Goal: Task Accomplishment & Management: Manage account settings

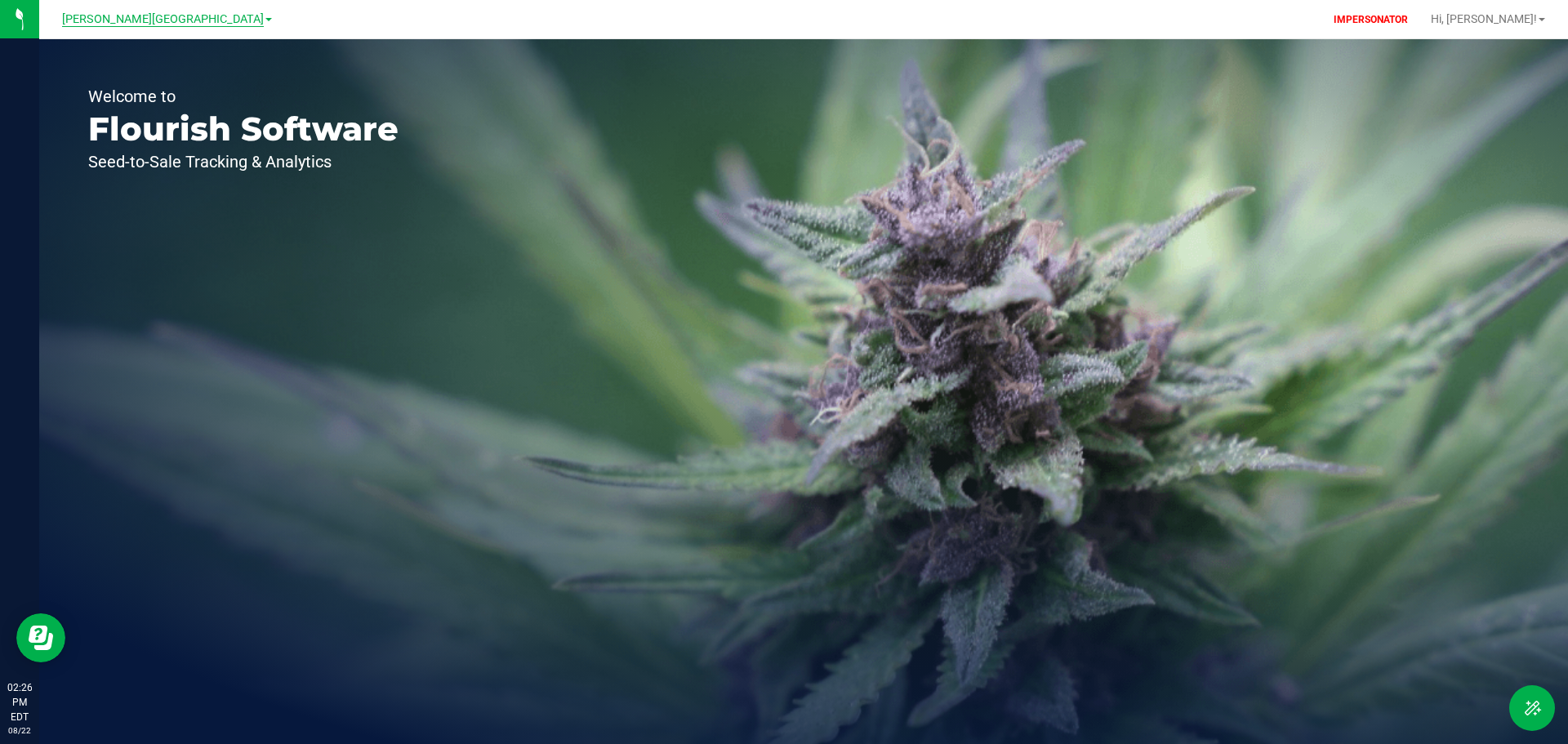
click at [160, 23] on span "[PERSON_NAME][GEOGRAPHIC_DATA]" at bounding box center [162, 20] width 202 height 14
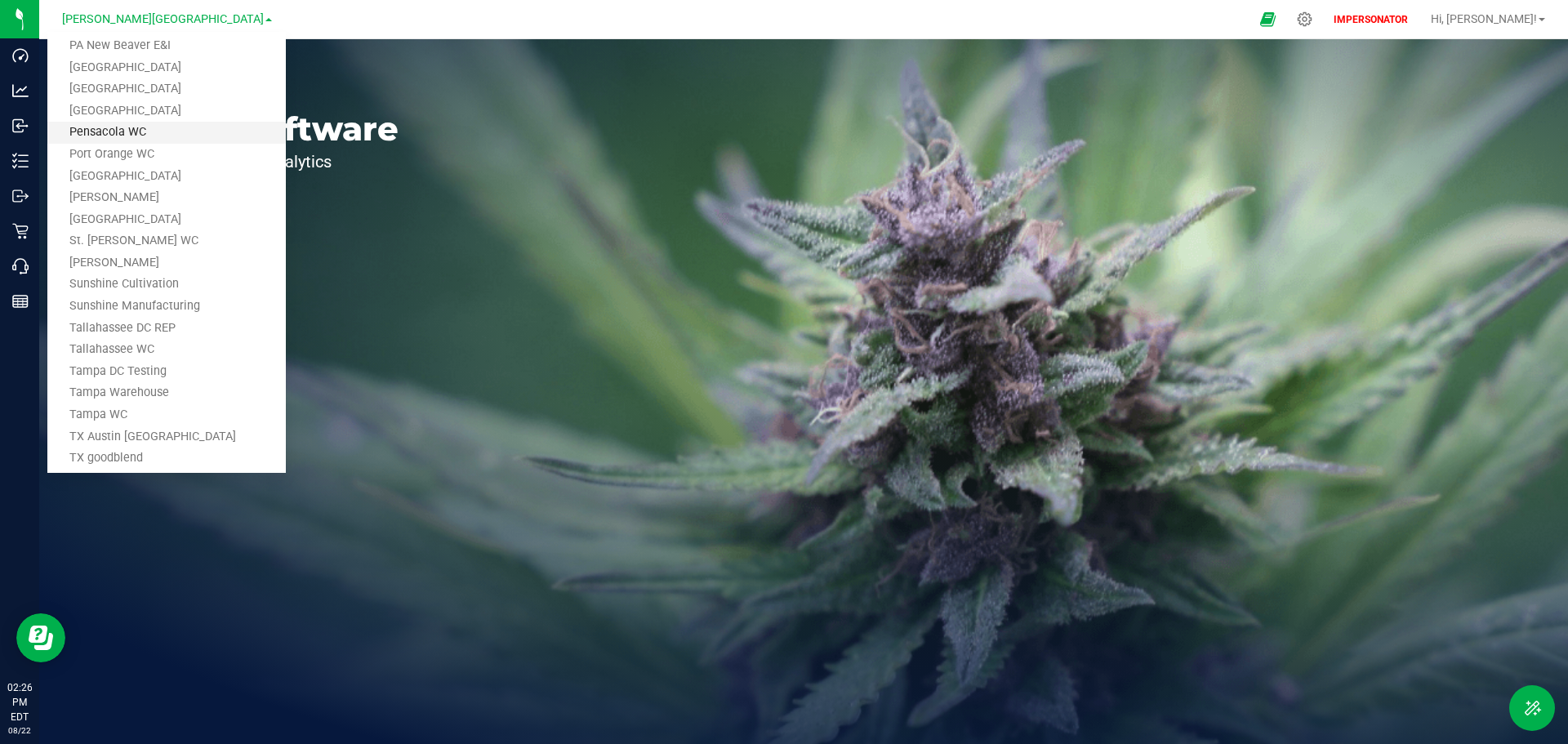
scroll to position [898, 0]
click at [104, 205] on link "[GEOGRAPHIC_DATA]" at bounding box center [167, 201] width 238 height 22
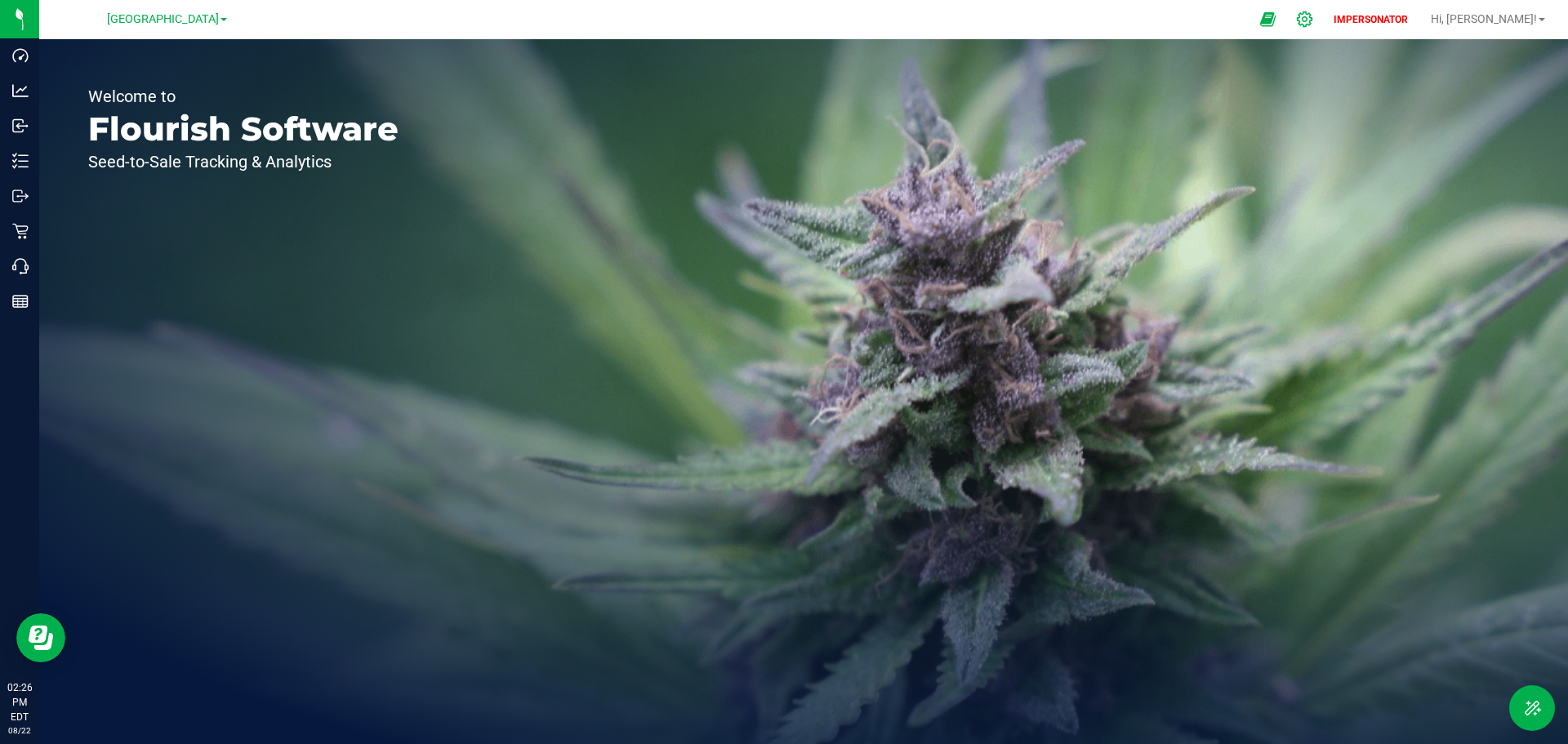
click at [1313, 24] on icon at bounding box center [1304, 19] width 17 height 17
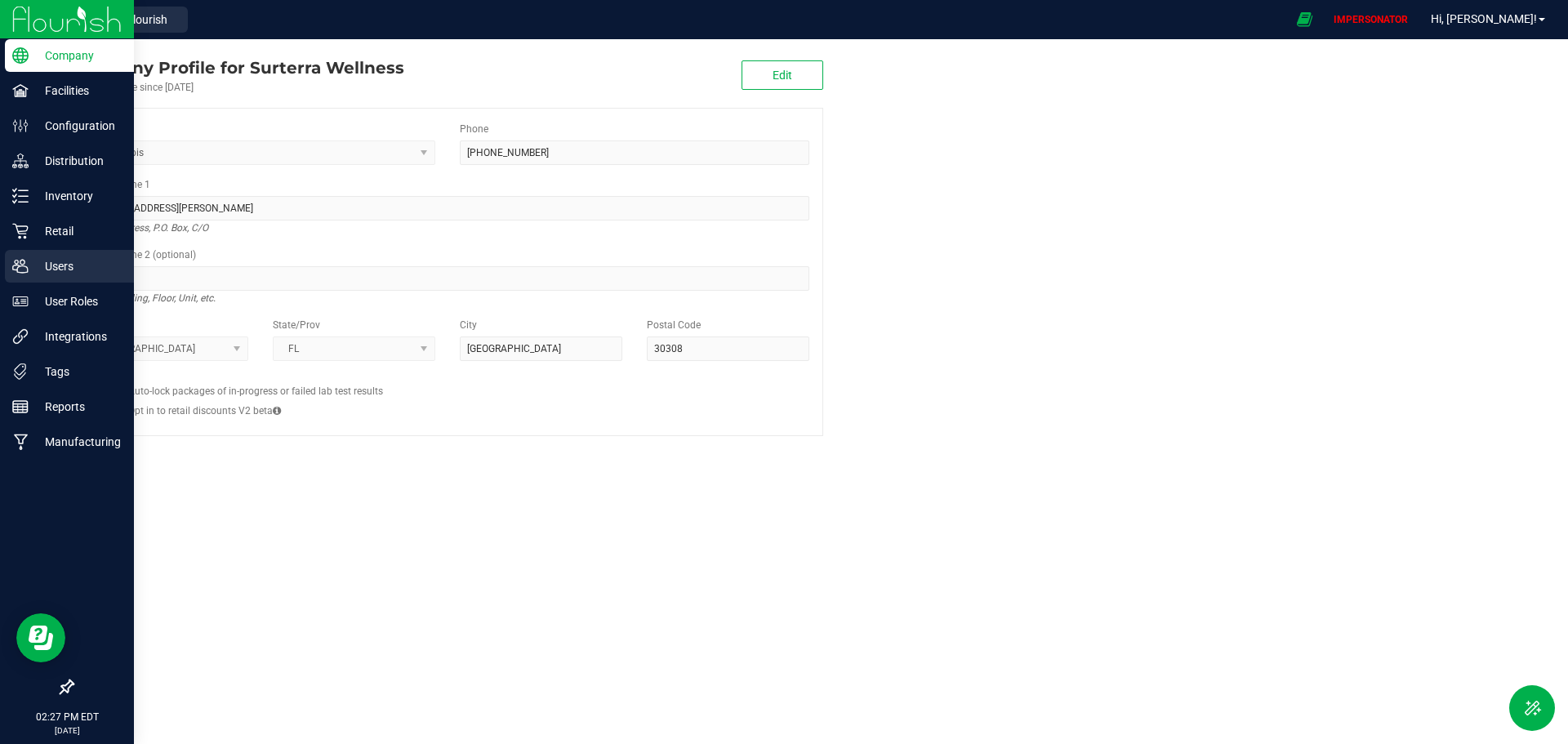
click at [56, 264] on p "Users" at bounding box center [77, 266] width 98 height 20
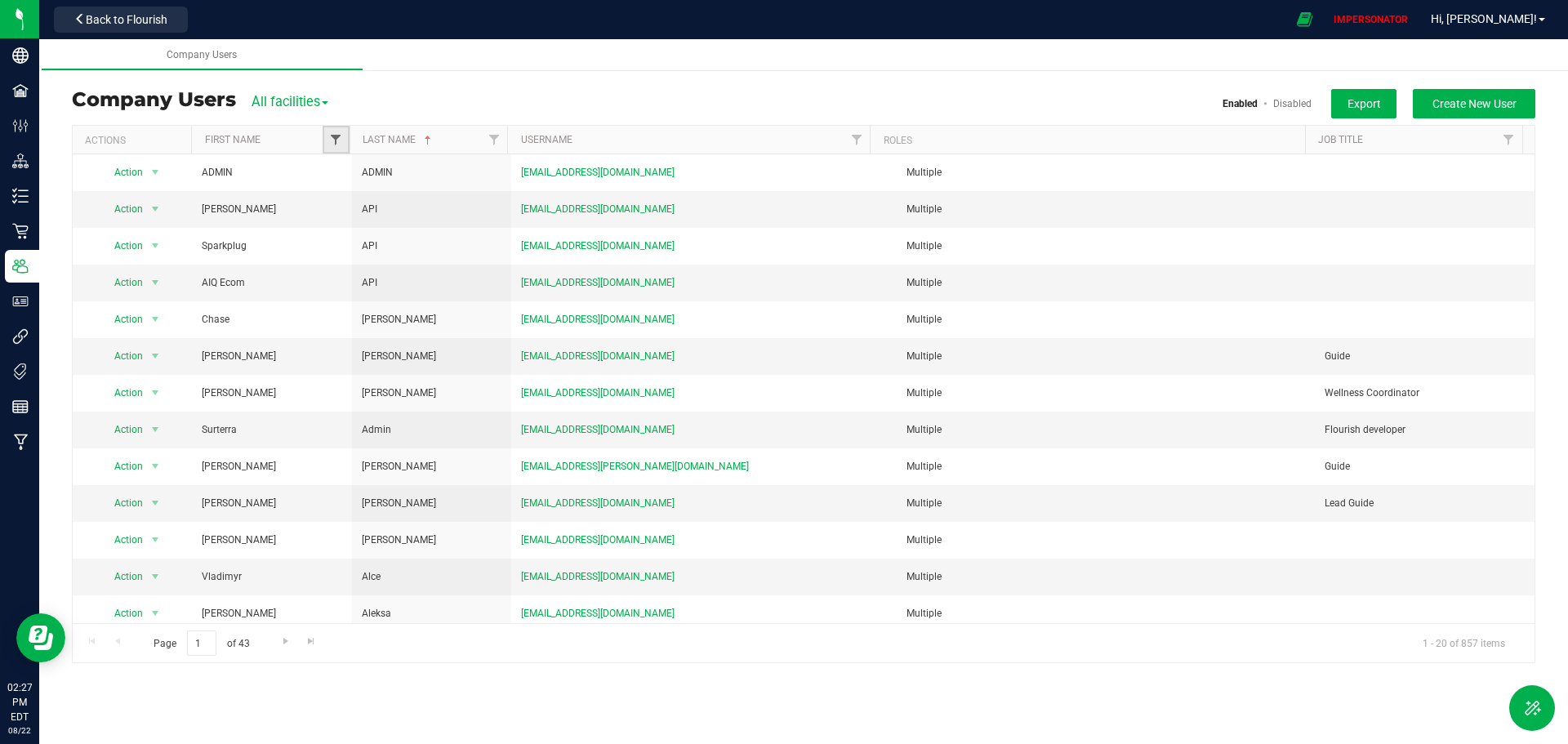
click at [333, 137] on span "Filter" at bounding box center [335, 139] width 13 height 13
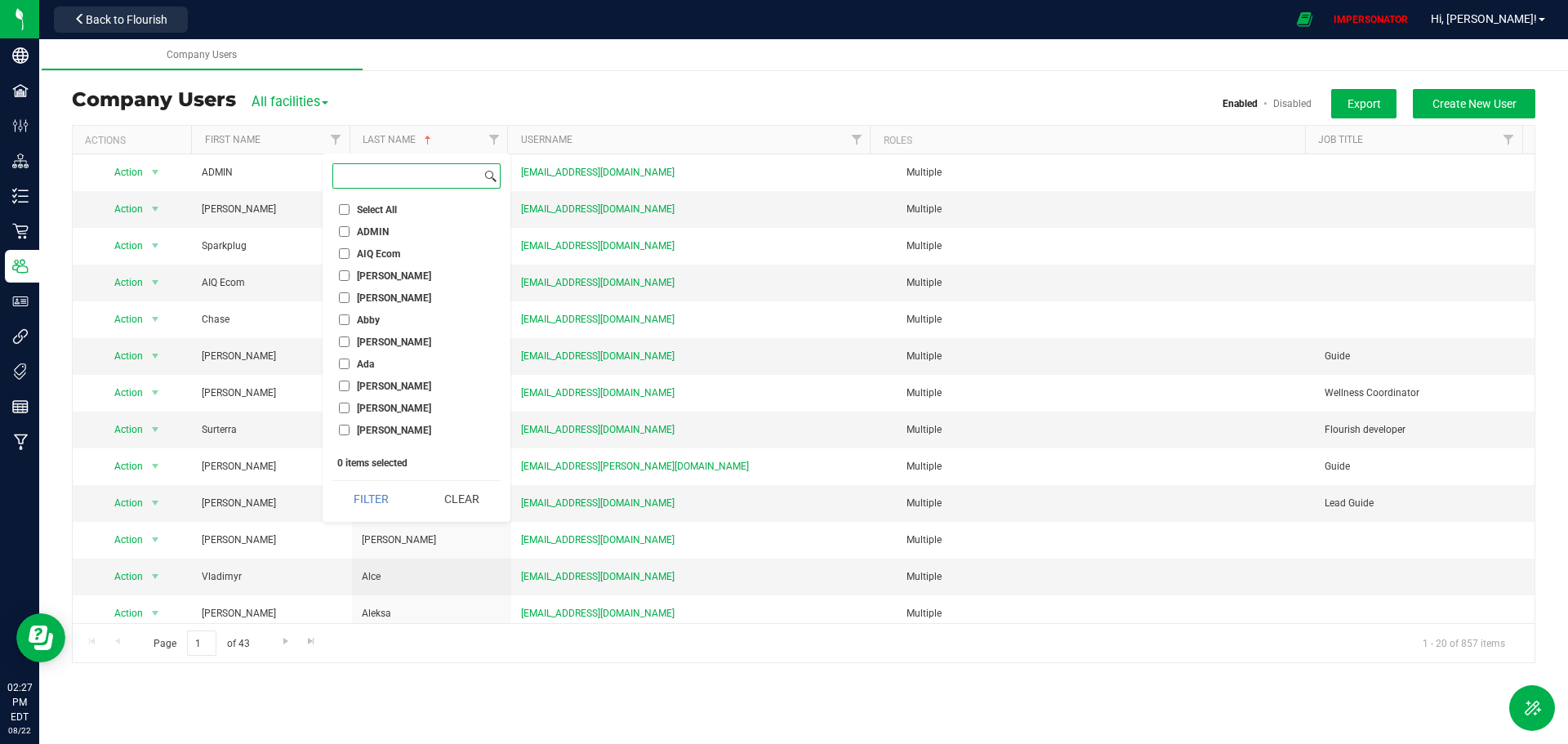
click at [366, 183] on input at bounding box center [407, 176] width 148 height 23
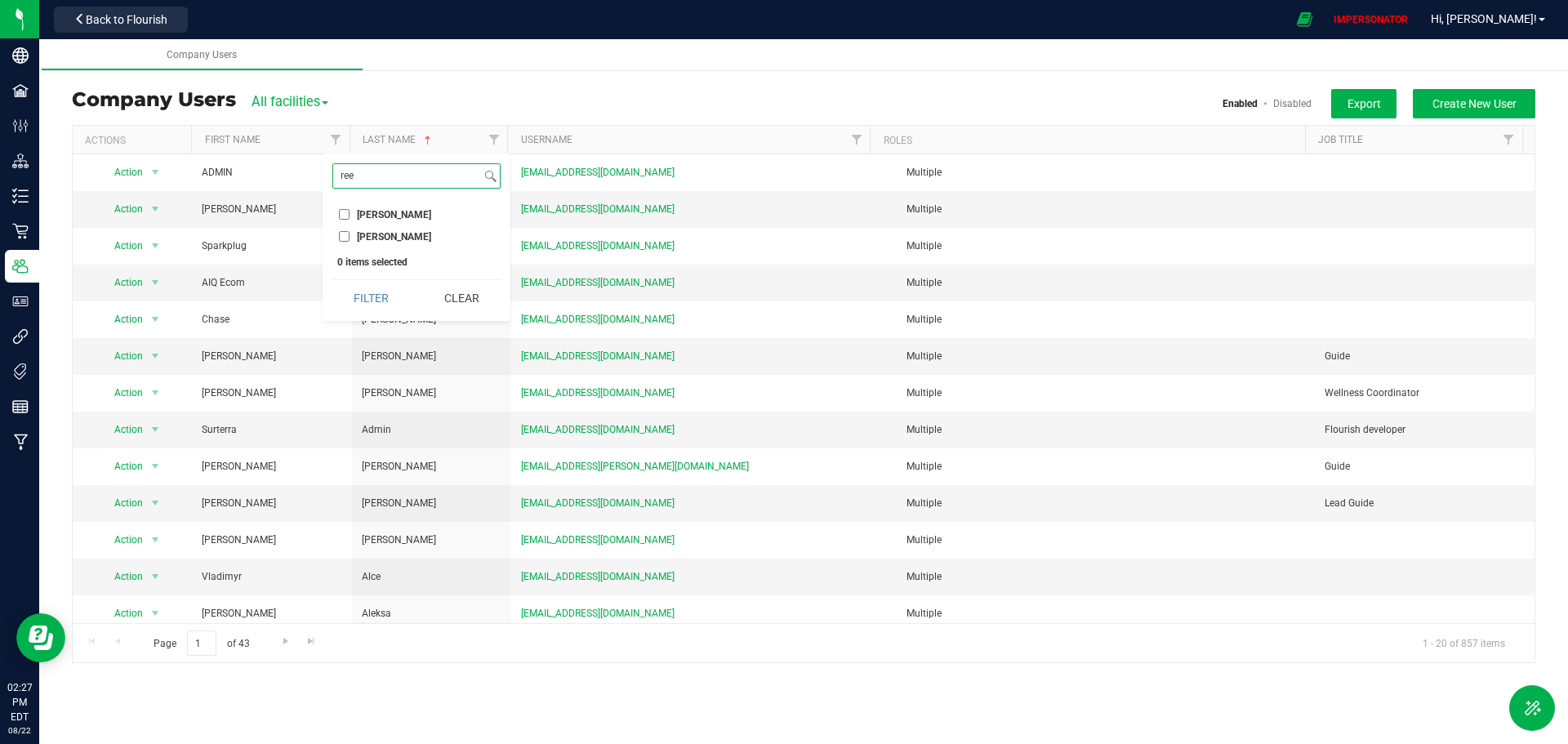
type input "ree"
click at [359, 235] on span "[PERSON_NAME]" at bounding box center [394, 237] width 74 height 10
click at [350, 235] on input "[PERSON_NAME]" at bounding box center [344, 237] width 11 height 11
checkbox input "true"
click at [368, 293] on button "Filter" at bounding box center [371, 298] width 78 height 36
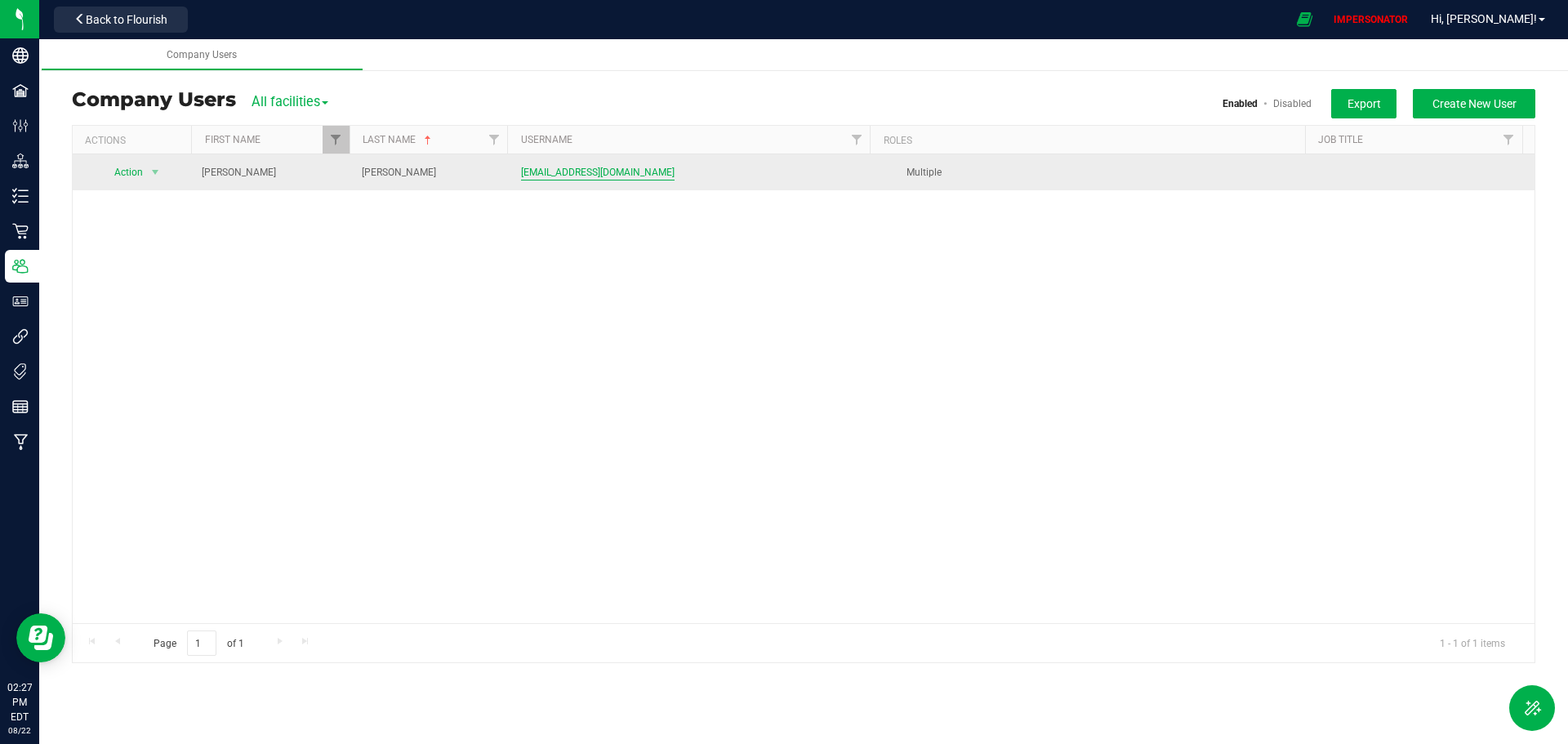
click at [545, 172] on span "[EMAIL_ADDRESS][DOMAIN_NAME]" at bounding box center [597, 172] width 153 height 15
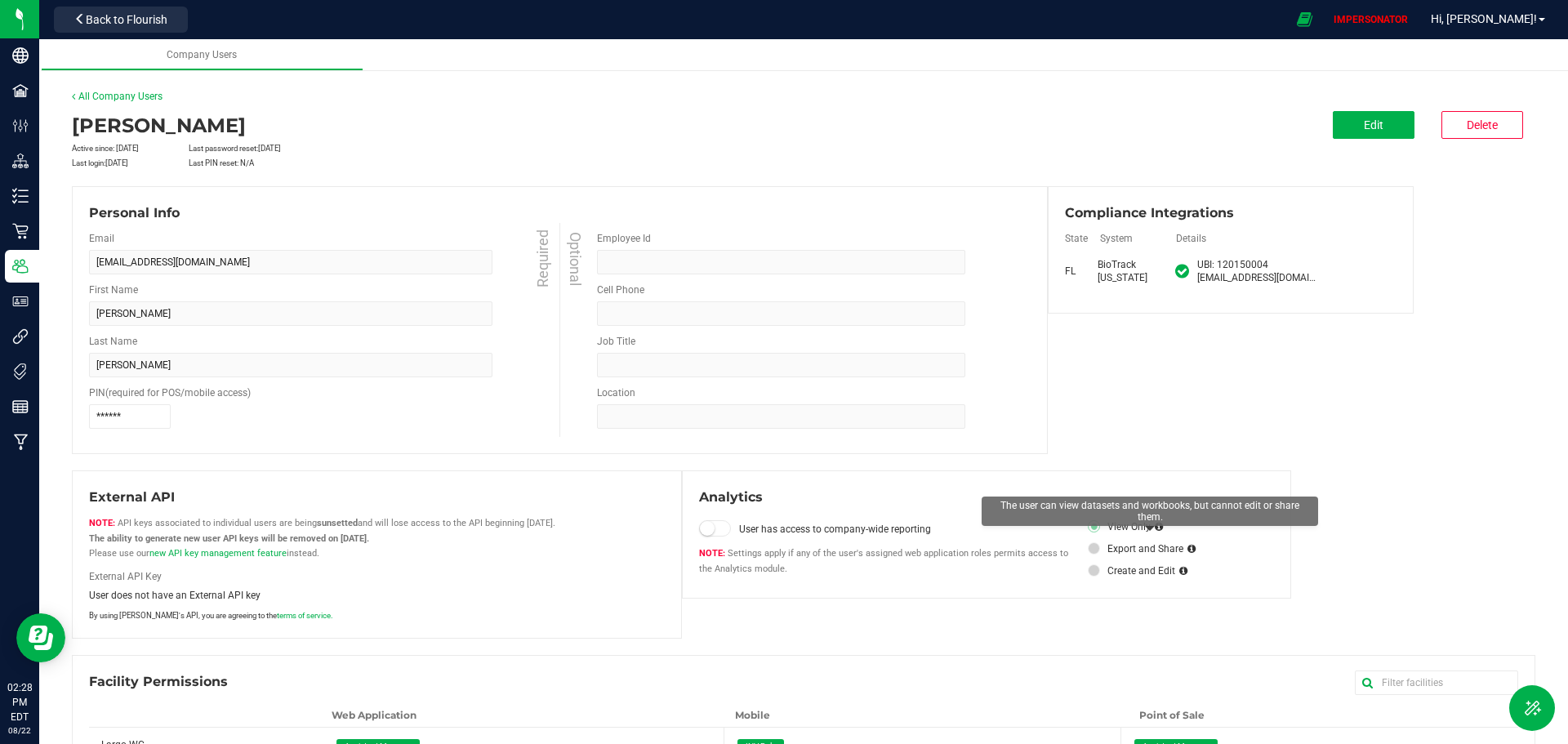
click at [1155, 528] on icon at bounding box center [1158, 526] width 8 height 10
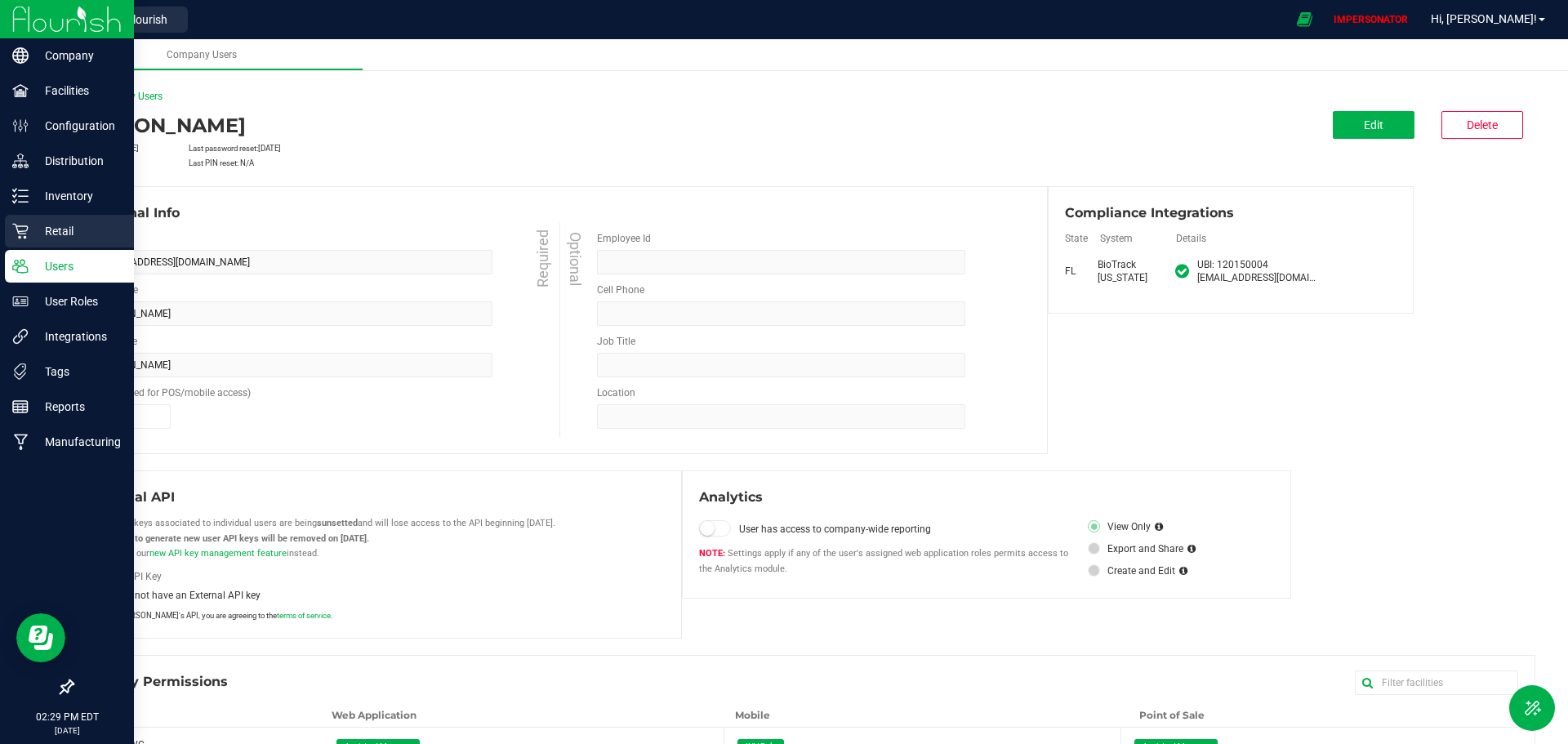
click at [66, 227] on p "Retail" at bounding box center [77, 231] width 98 height 20
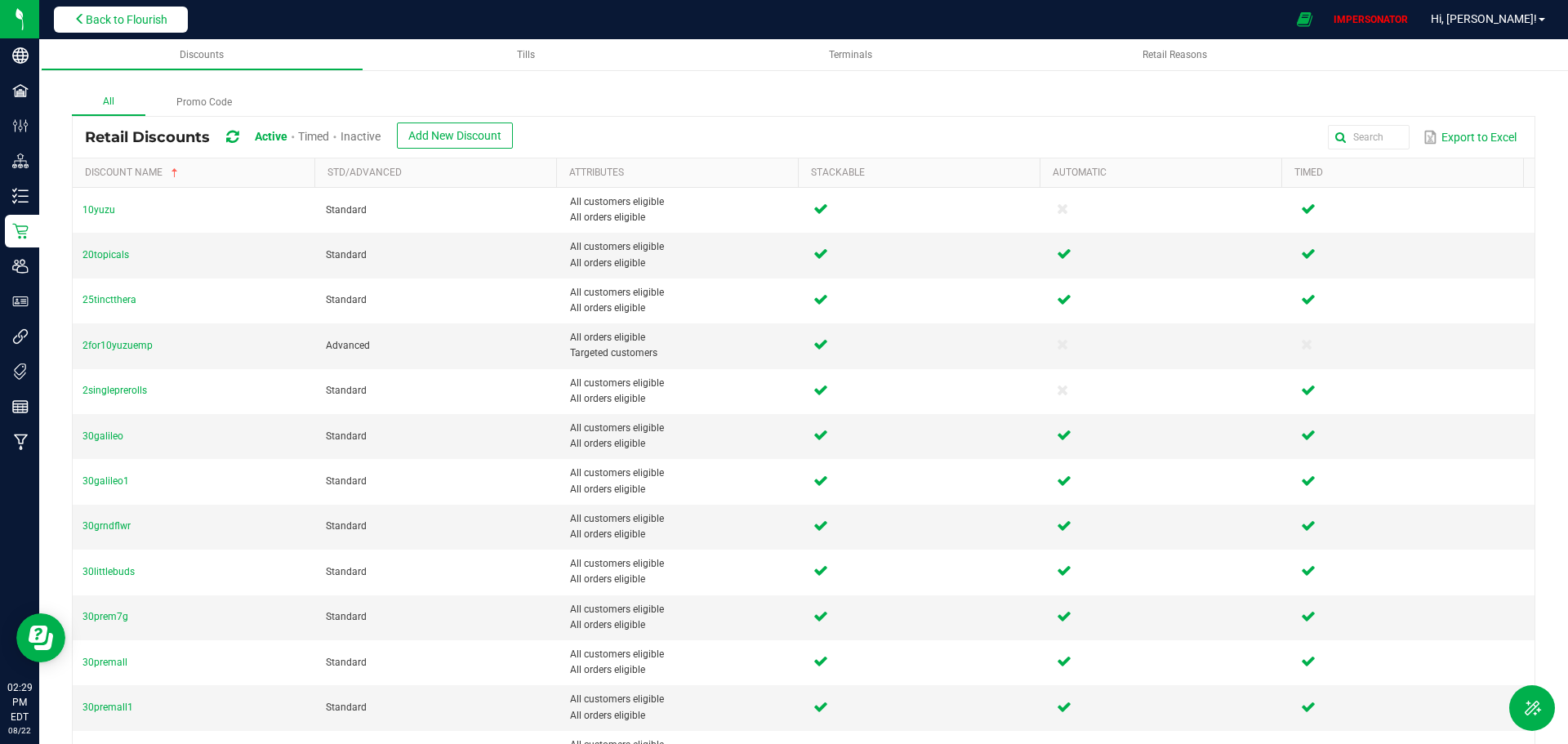
click at [152, 20] on span "Back to Flourish" at bounding box center [126, 20] width 82 height 13
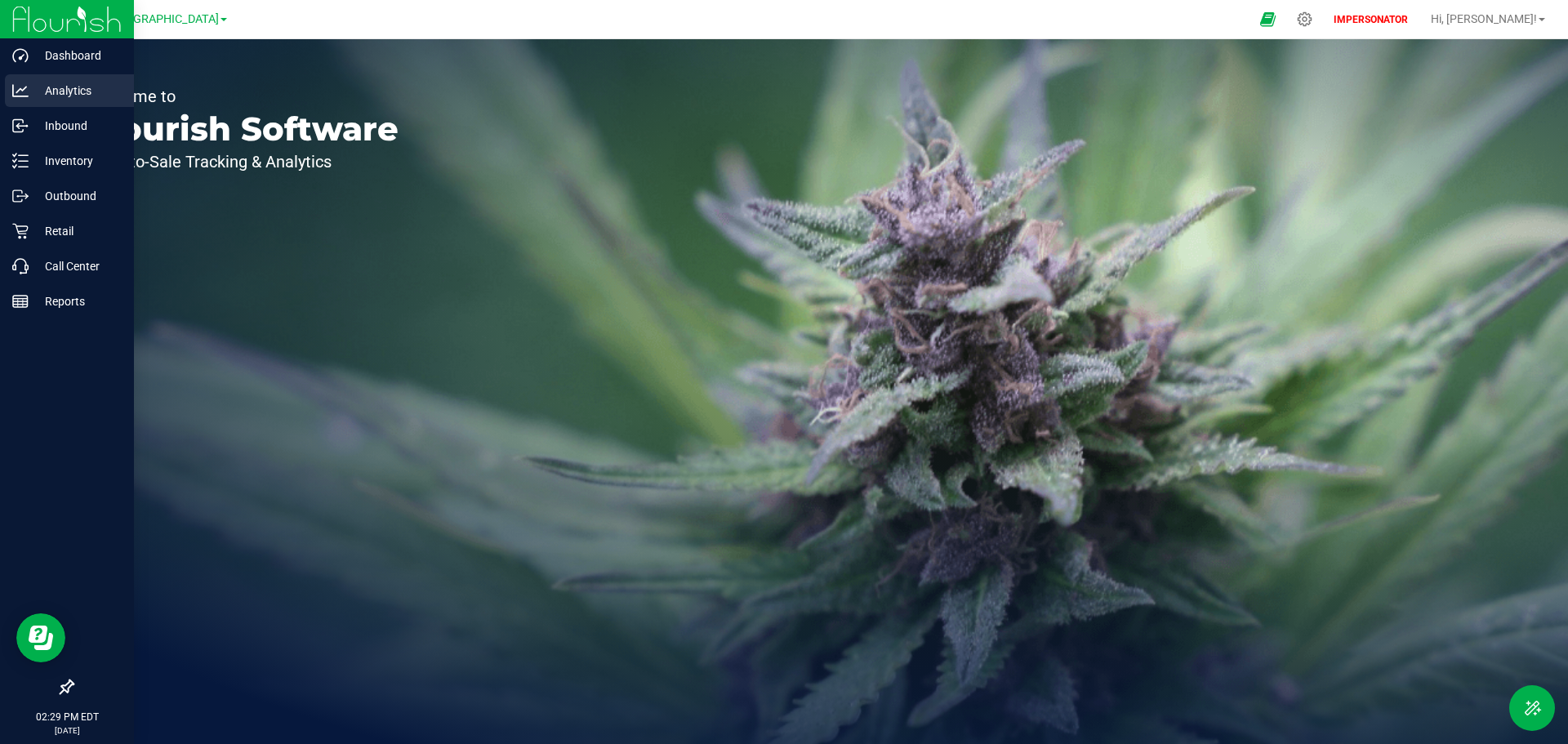
click at [14, 90] on icon at bounding box center [21, 91] width 16 height 16
